Goal: Check status: Check status

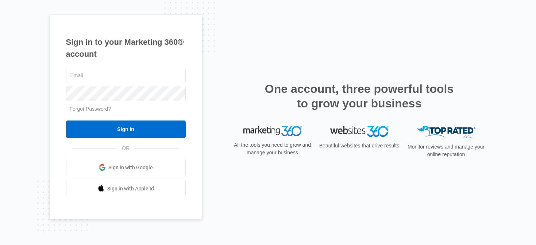
type input "[PERSON_NAME][EMAIL_ADDRESS][PERSON_NAME][DOMAIN_NAME]"
click at [123, 167] on span "Sign in with Google" at bounding box center [130, 168] width 44 height 8
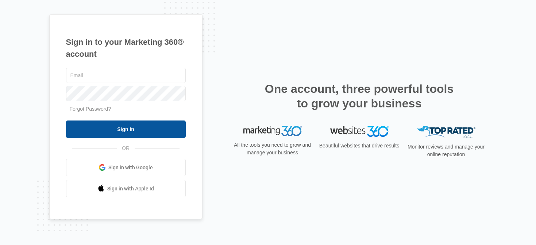
type input "cassidy.lundmark@madwire.com"
click at [80, 128] on input "Sign In" at bounding box center [126, 130] width 120 height 18
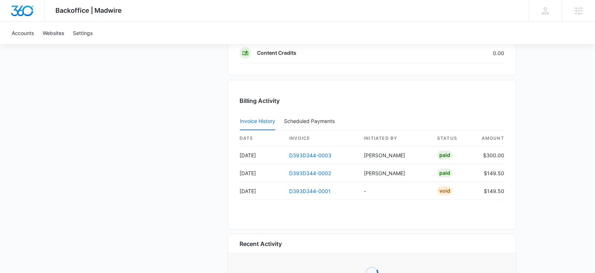
scroll to position [631, 0]
click at [307, 151] on link "D393D344-0003" at bounding box center [310, 154] width 42 height 6
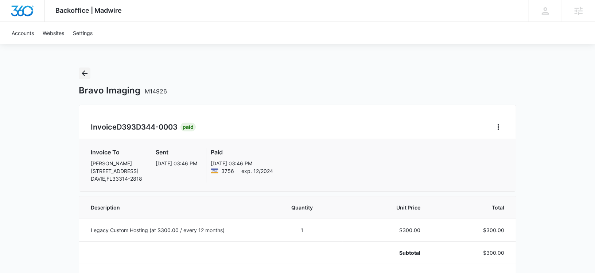
click at [83, 73] on icon "Back" at bounding box center [85, 73] width 6 height 6
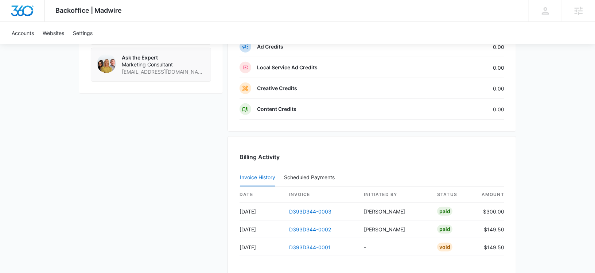
scroll to position [675, 0]
